Goal: Task Accomplishment & Management: Use online tool/utility

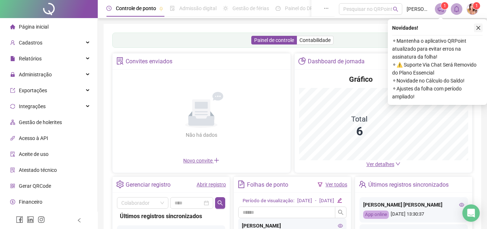
click at [479, 26] on icon "close" at bounding box center [478, 28] width 4 height 4
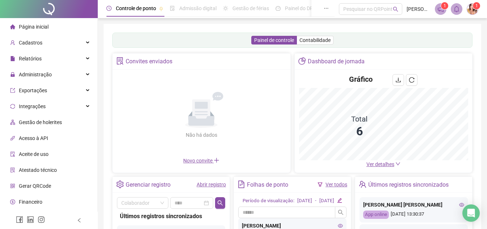
click at [38, 72] on span "Administração" at bounding box center [35, 75] width 33 height 6
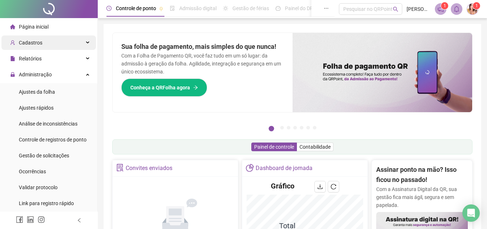
click at [39, 42] on span "Cadastros" at bounding box center [31, 43] width 24 height 6
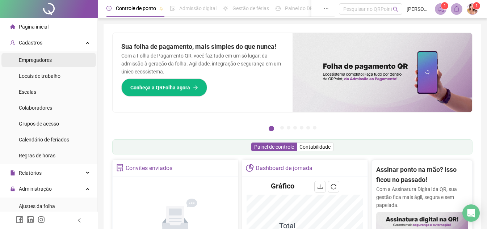
click at [42, 61] on span "Empregadores" at bounding box center [35, 60] width 33 height 6
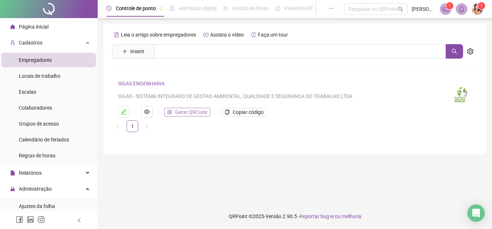
click at [199, 109] on span "Gerar QRCode" at bounding box center [191, 112] width 32 height 8
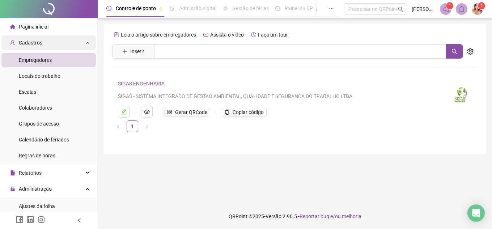
click at [63, 41] on div "Cadastros" at bounding box center [48, 42] width 94 height 14
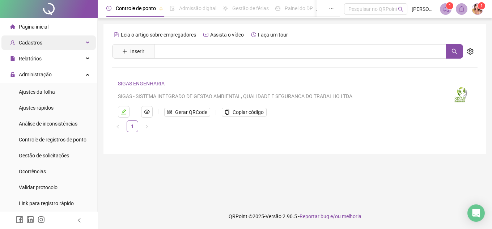
click at [39, 41] on span "Cadastros" at bounding box center [31, 43] width 24 height 6
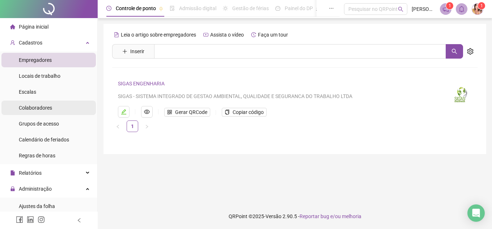
click at [42, 106] on span "Colaboradores" at bounding box center [35, 108] width 33 height 6
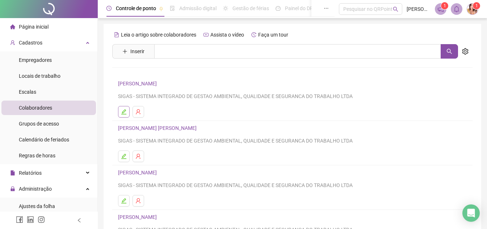
click at [126, 111] on icon "edit" at bounding box center [124, 112] width 6 height 6
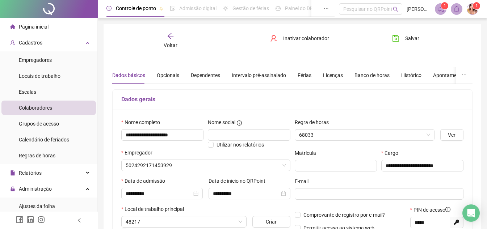
type input "*******"
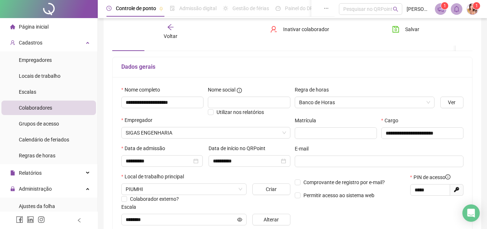
scroll to position [35, 0]
